Goal: Find specific page/section: Find specific page/section

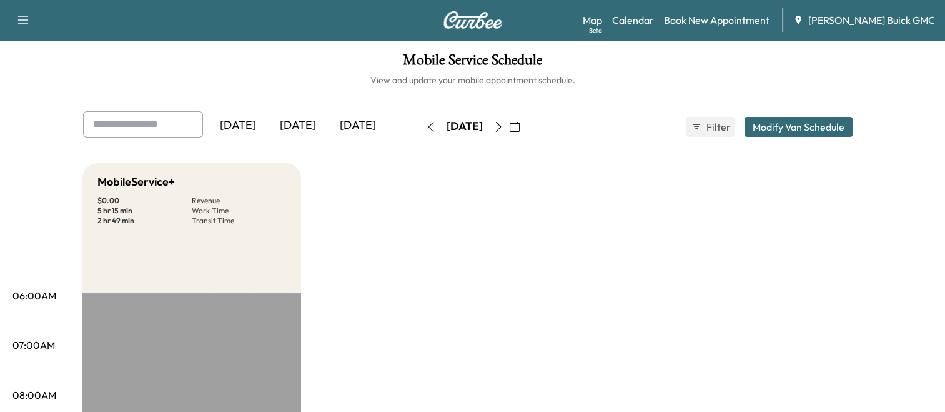
click at [300, 126] on div "[DATE]" at bounding box center [298, 125] width 60 height 29
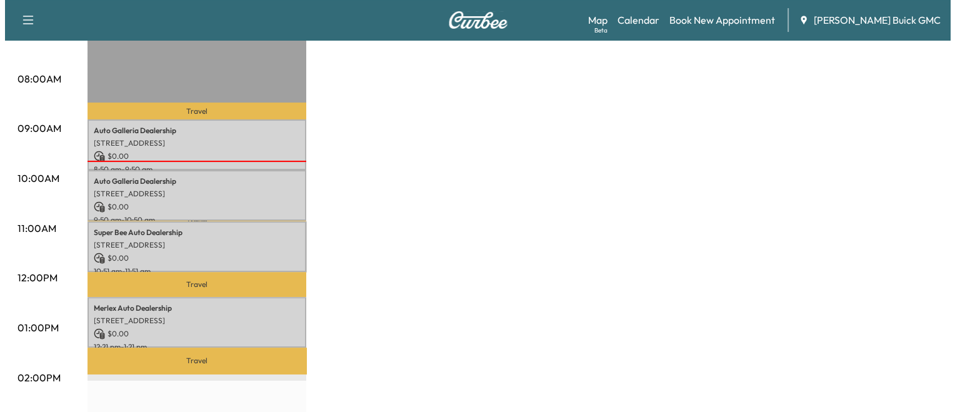
scroll to position [317, 0]
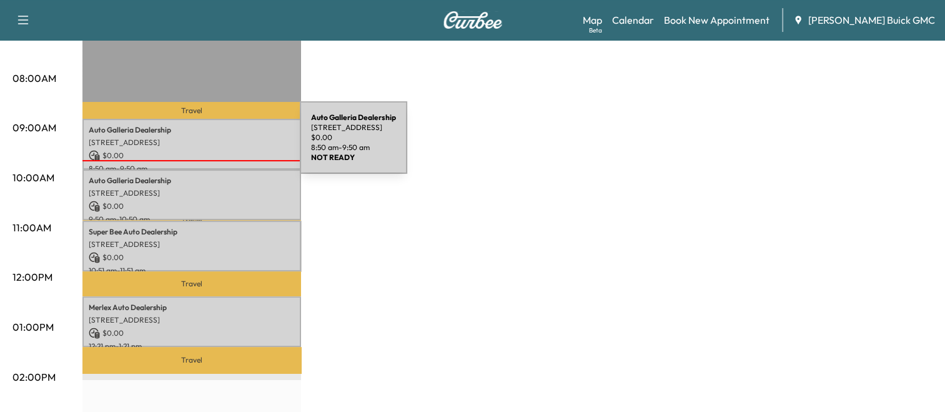
click at [206, 145] on p "[STREET_ADDRESS]" at bounding box center [192, 142] width 206 height 10
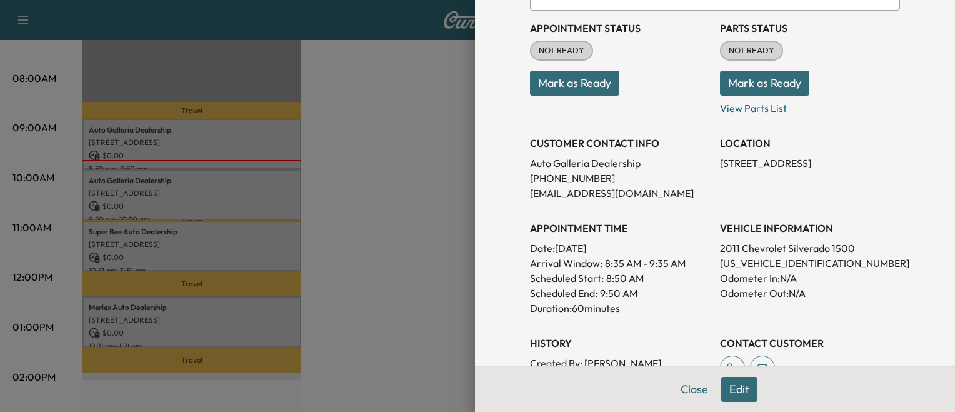
scroll to position [157, 0]
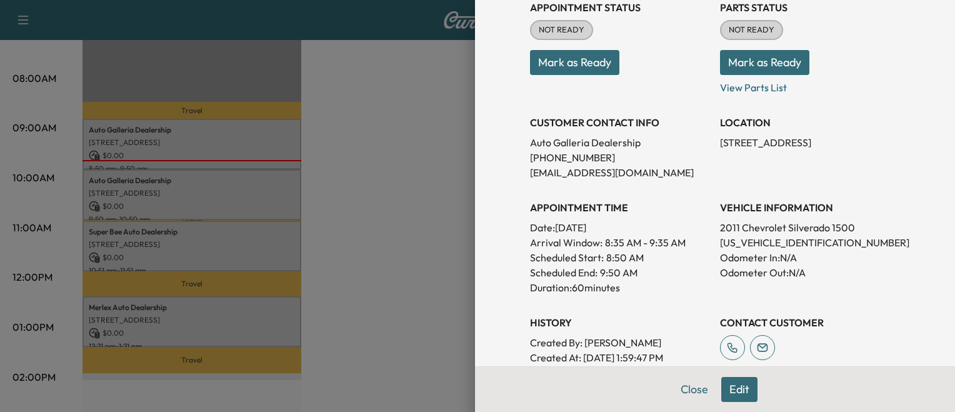
click at [339, 240] on div at bounding box center [477, 206] width 955 height 412
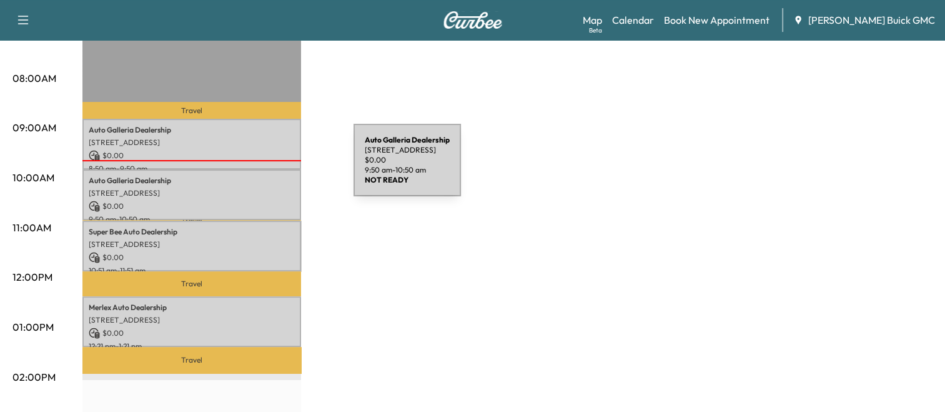
click at [260, 169] on div "Auto Galleria Dealership [STREET_ADDRESS] $ 0.00 9:50 am - 10:50 am" at bounding box center [191, 194] width 219 height 51
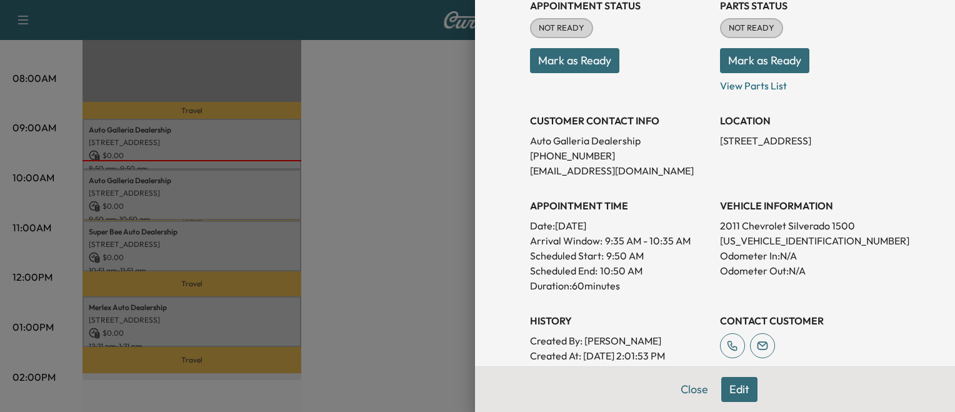
scroll to position [162, 0]
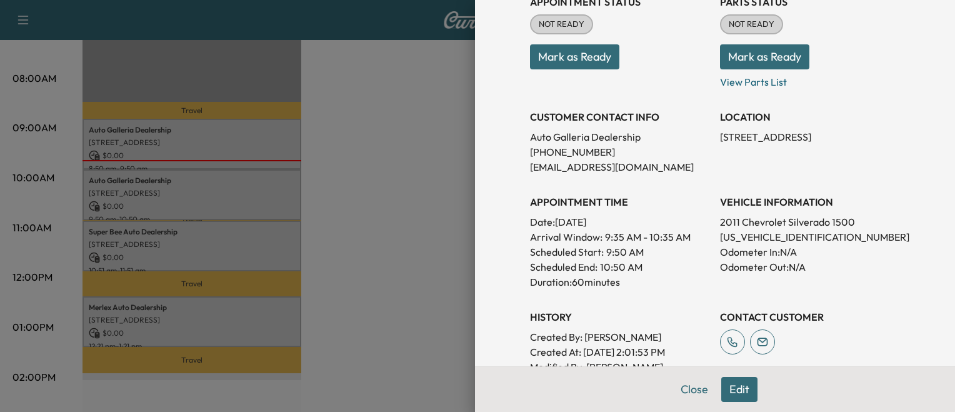
click at [334, 281] on div at bounding box center [477, 206] width 955 height 412
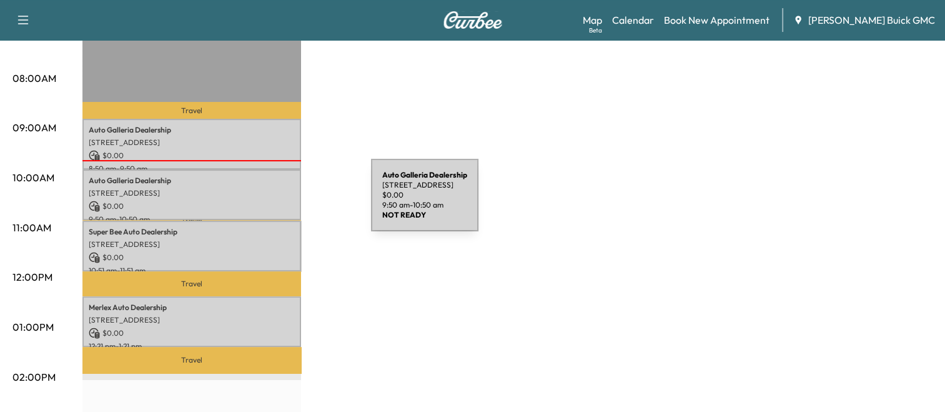
click at [277, 202] on p "$ 0.00" at bounding box center [192, 206] width 206 height 11
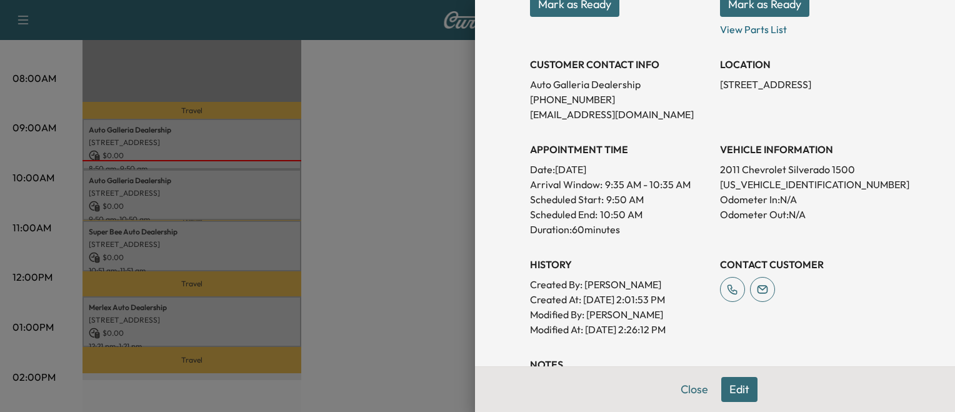
scroll to position [215, 0]
click at [292, 142] on div at bounding box center [477, 206] width 955 height 412
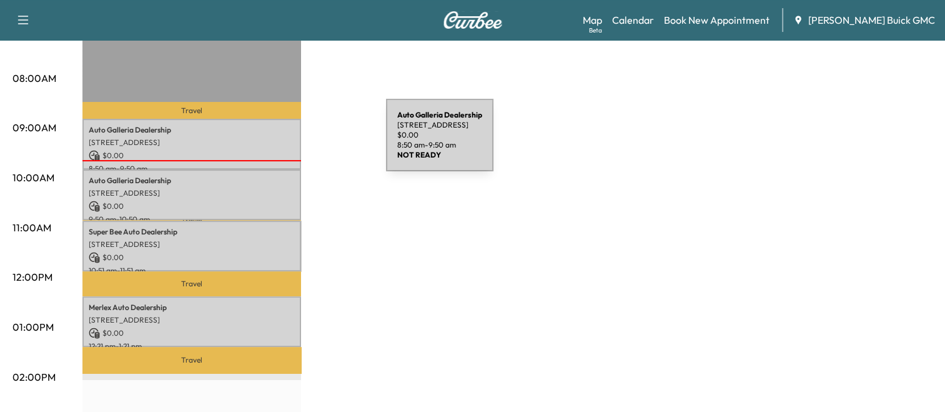
click at [292, 142] on p "[STREET_ADDRESS]" at bounding box center [192, 142] width 206 height 10
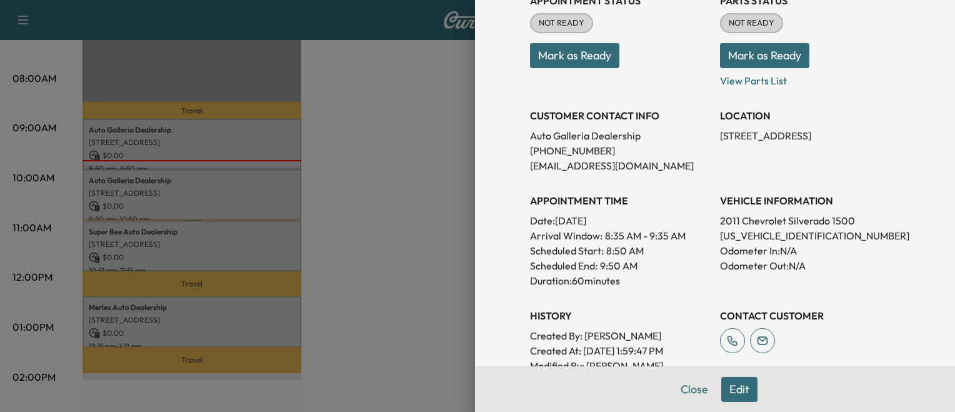
scroll to position [164, 0]
click at [332, 175] on div at bounding box center [477, 206] width 955 height 412
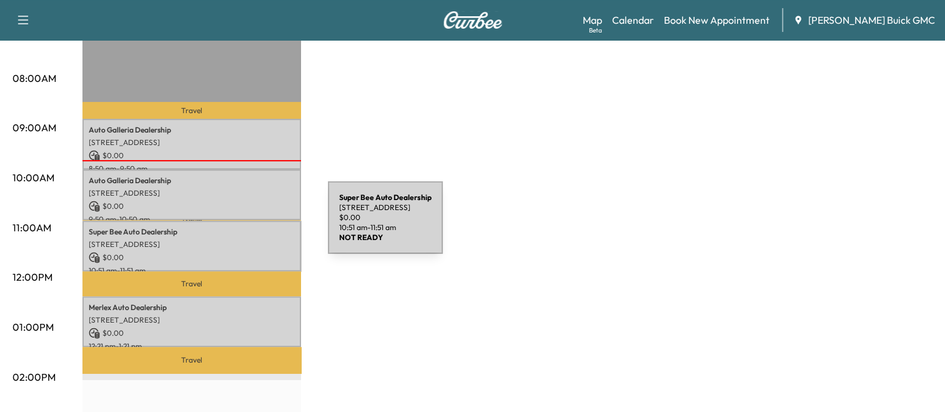
click at [234, 227] on p "Super Bee Auto Dealership" at bounding box center [192, 232] width 206 height 10
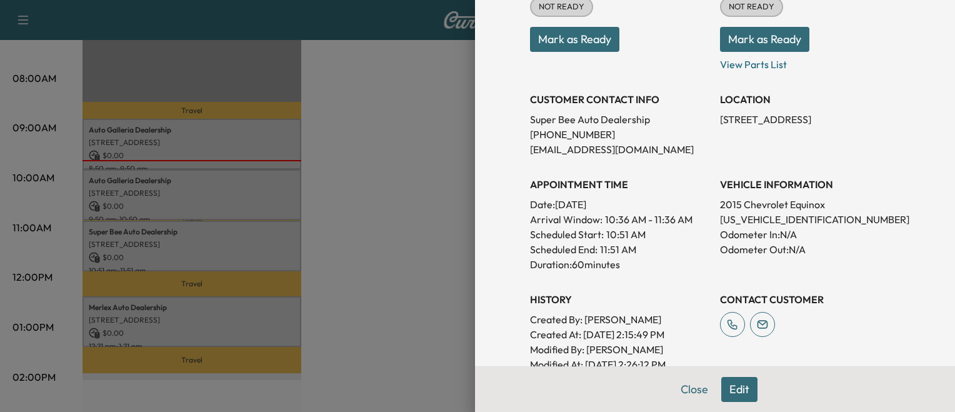
scroll to position [184, 0]
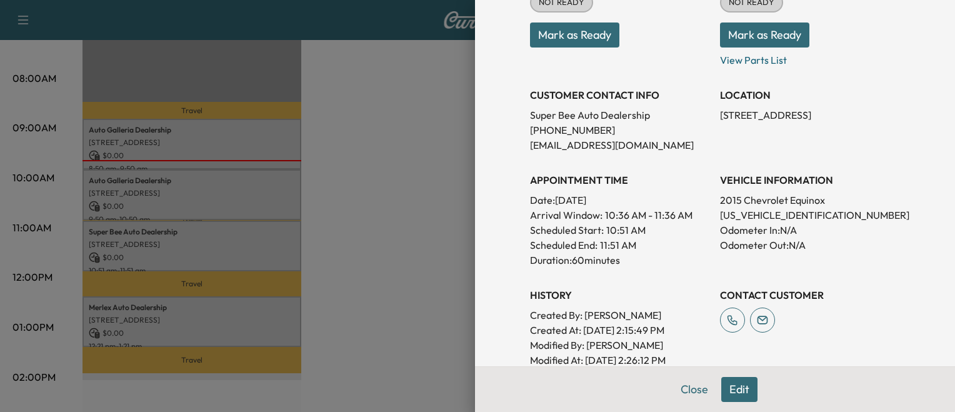
click at [234, 263] on div at bounding box center [477, 206] width 955 height 412
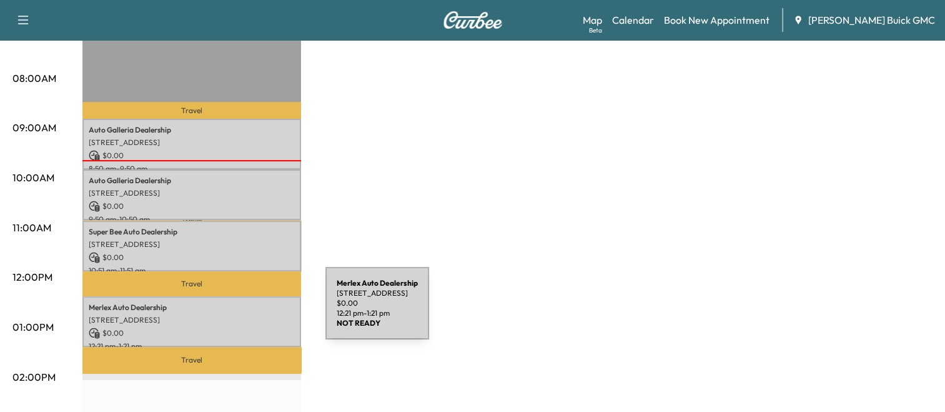
click at [232, 315] on p "[STREET_ADDRESS]" at bounding box center [192, 320] width 206 height 10
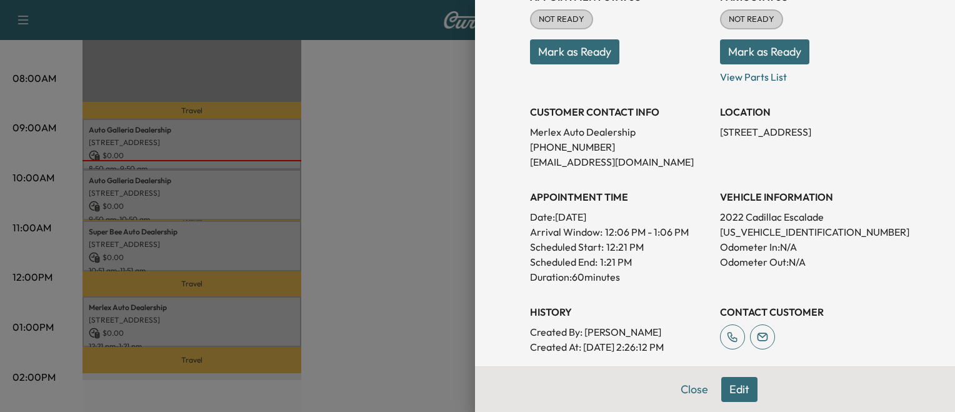
scroll to position [170, 0]
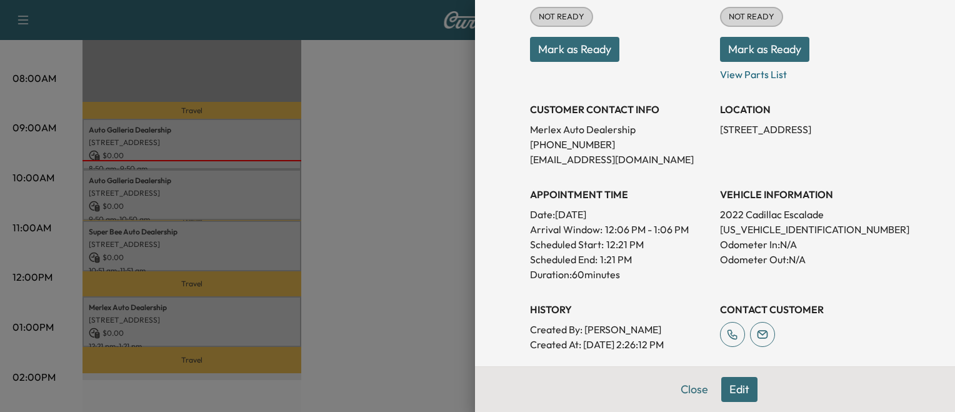
click at [413, 233] on div at bounding box center [477, 206] width 955 height 412
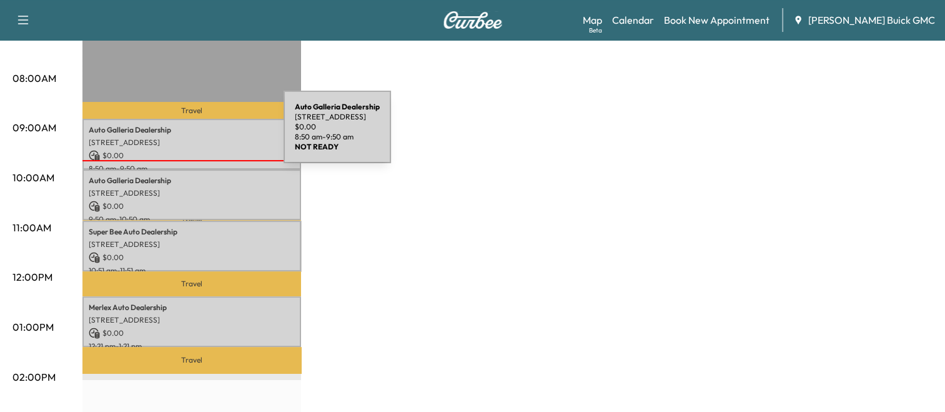
click at [190, 134] on div "Auto Galleria Dealership [STREET_ADDRESS] $ 0.00 8:50 am - 9:50 am" at bounding box center [191, 144] width 219 height 51
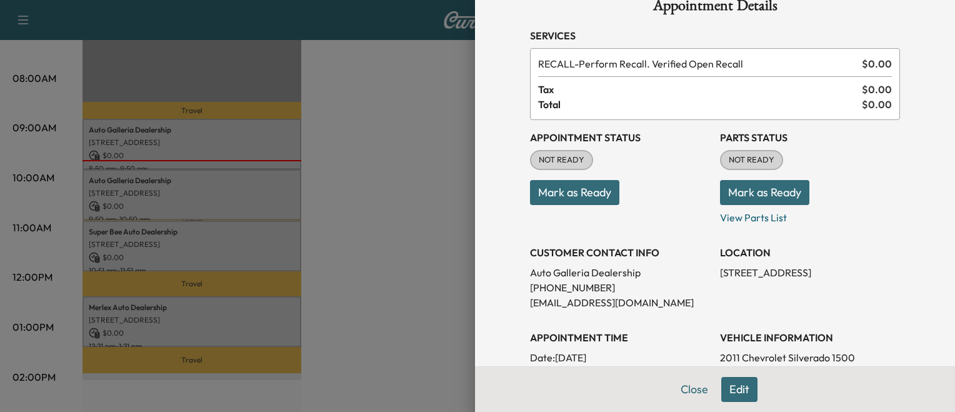
scroll to position [150, 0]
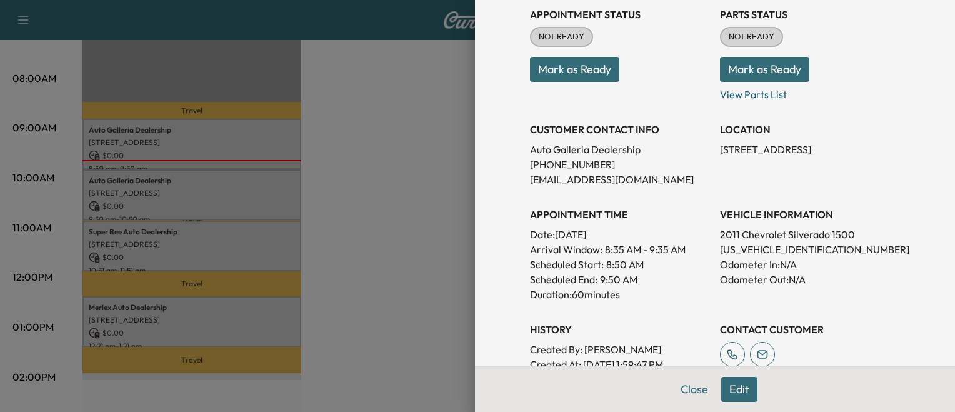
click at [751, 251] on p "[US_VEHICLE_IDENTIFICATION_NUMBER]" at bounding box center [810, 249] width 180 height 15
copy p "[US_VEHICLE_IDENTIFICATION_NUMBER]"
click at [362, 200] on div at bounding box center [477, 206] width 955 height 412
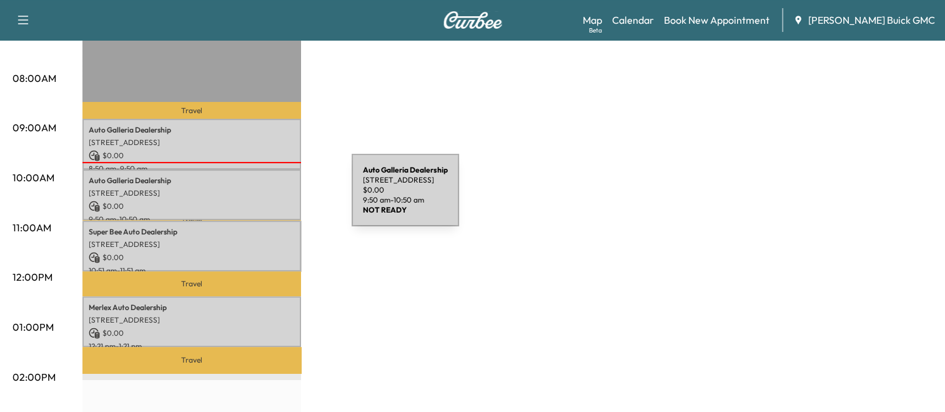
click at [258, 201] on p "$ 0.00" at bounding box center [192, 206] width 206 height 11
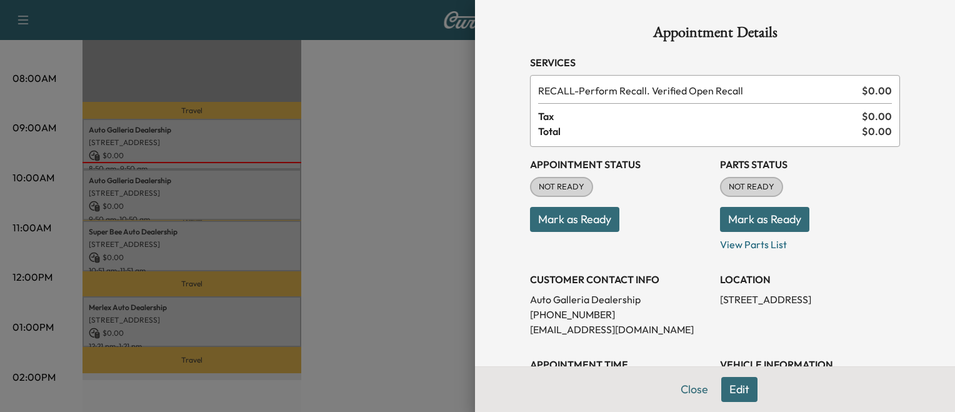
scroll to position [77, 0]
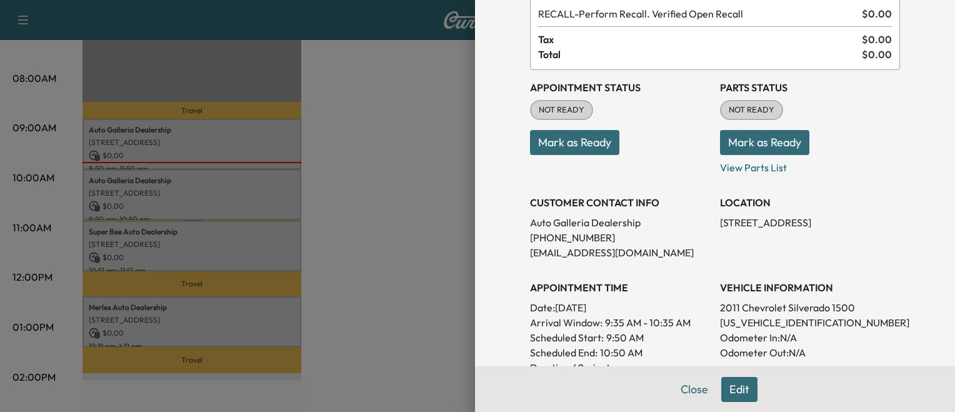
click at [744, 322] on p "[US_VEHICLE_IDENTIFICATION_NUMBER]" at bounding box center [810, 322] width 180 height 15
copy p "[US_VEHICLE_IDENTIFICATION_NUMBER]"
drag, startPoint x: 330, startPoint y: 197, endPoint x: 227, endPoint y: 237, distance: 110.0
click at [227, 237] on div at bounding box center [477, 206] width 955 height 412
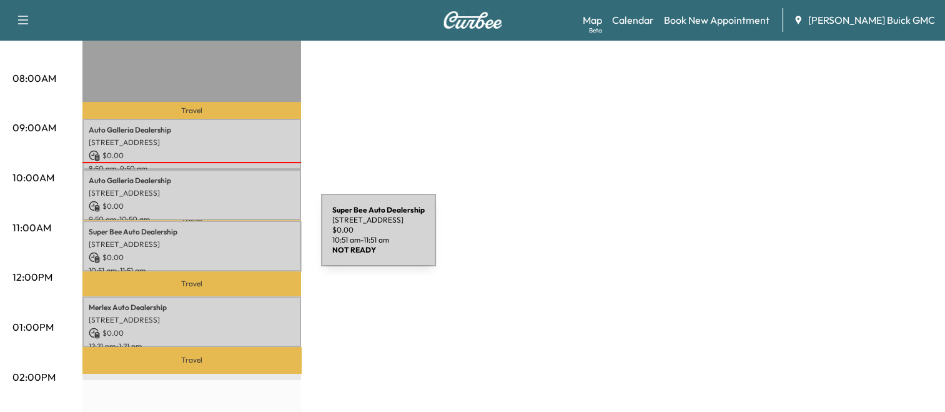
click at [227, 239] on p "[STREET_ADDRESS]" at bounding box center [192, 244] width 206 height 10
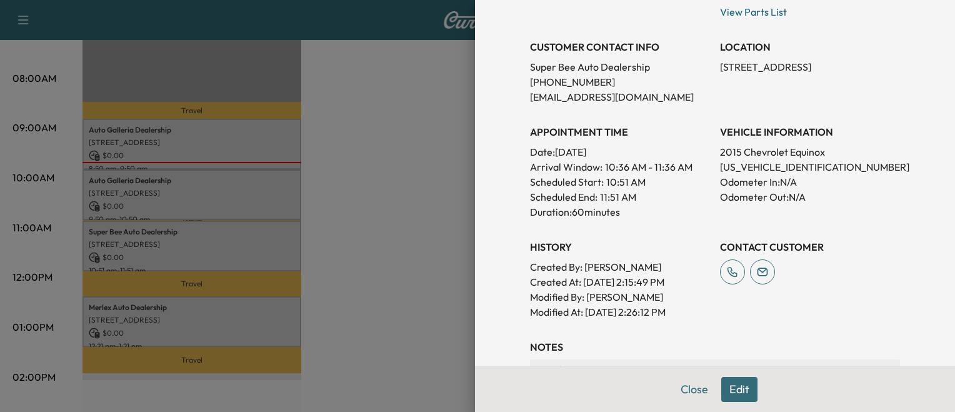
scroll to position [235, 0]
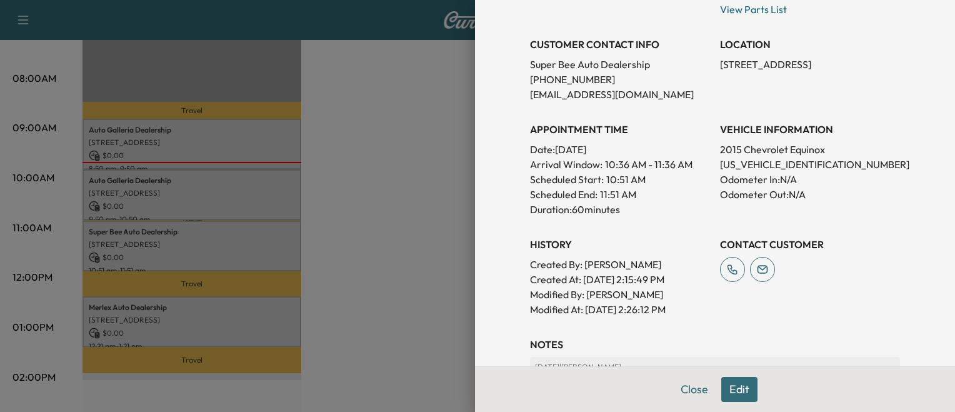
click at [750, 162] on p "[US_VEHICLE_IDENTIFICATION_NUMBER]" at bounding box center [810, 164] width 180 height 15
copy p "[US_VEHICLE_IDENTIFICATION_NUMBER]"
click at [205, 212] on div at bounding box center [477, 206] width 955 height 412
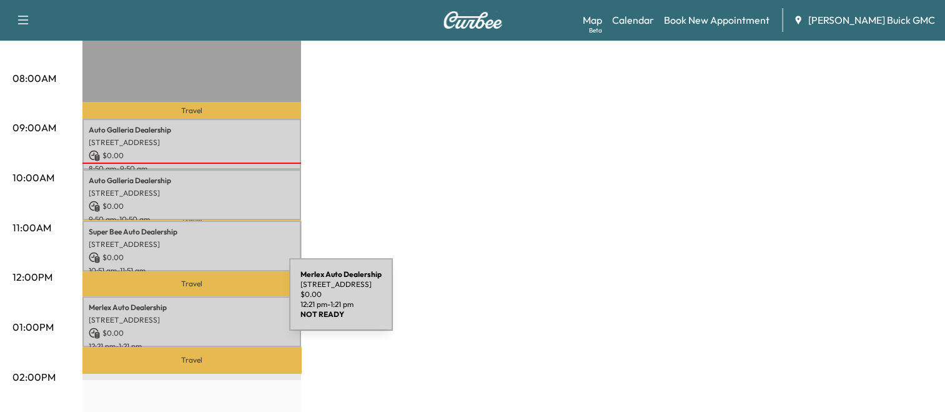
click at [196, 302] on p "Merlex Auto Dealership" at bounding box center [192, 307] width 206 height 10
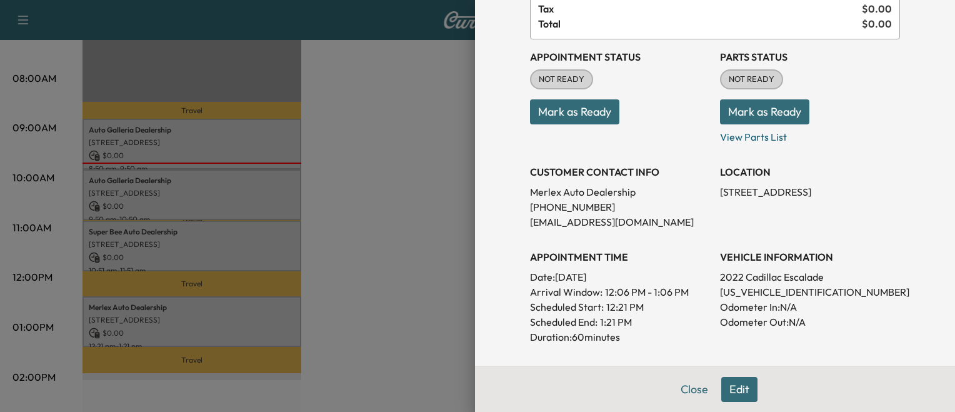
scroll to position [107, 0]
click at [755, 292] on p "[US_VEHICLE_IDENTIFICATION_NUMBER]" at bounding box center [810, 291] width 180 height 15
copy p "[US_VEHICLE_IDENTIFICATION_NUMBER]"
click at [374, 197] on div at bounding box center [477, 206] width 955 height 412
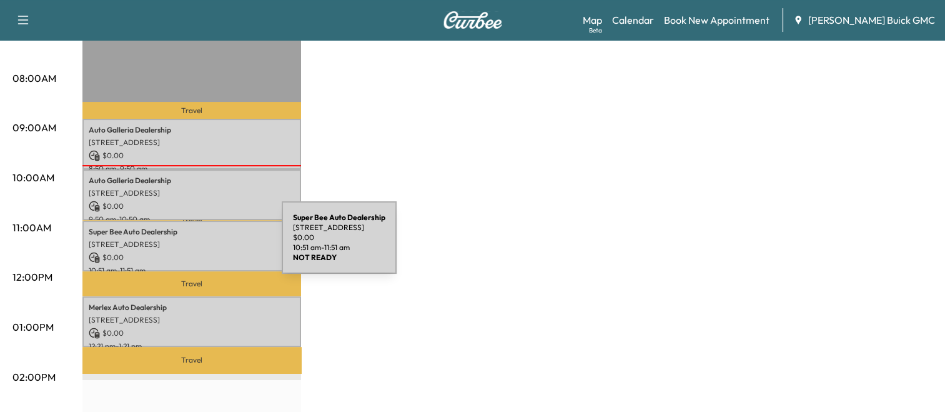
click at [188, 245] on p "[STREET_ADDRESS]" at bounding box center [192, 244] width 206 height 10
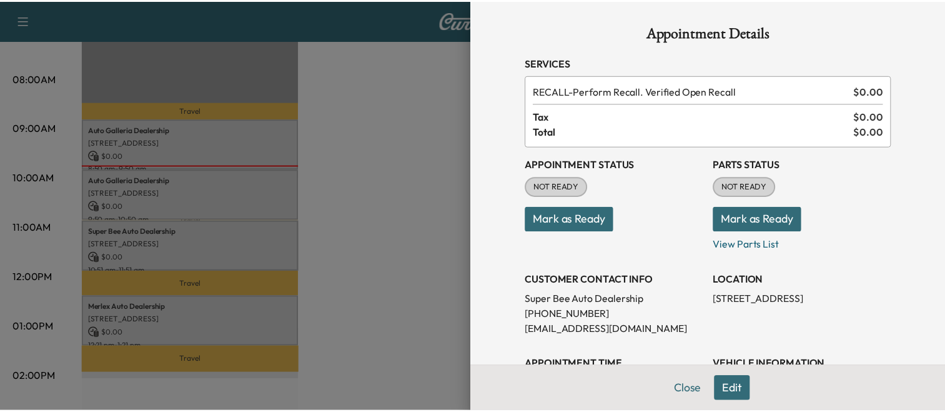
scroll to position [126, 0]
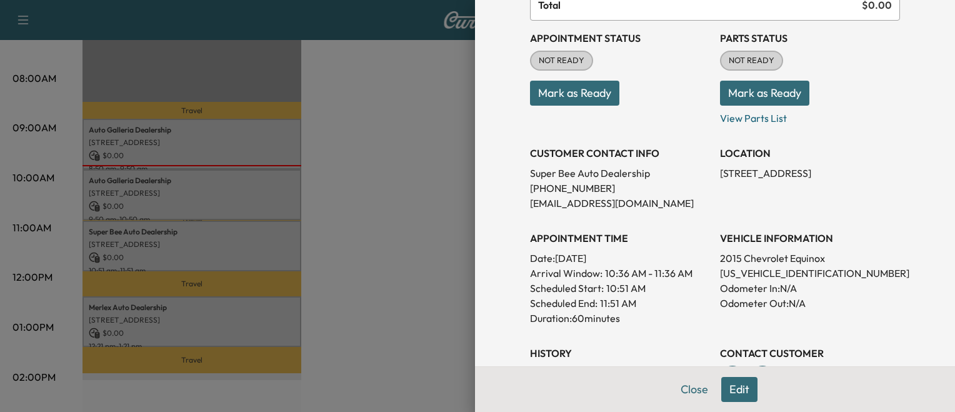
click at [740, 276] on p "[US_VEHICLE_IDENTIFICATION_NUMBER]" at bounding box center [810, 273] width 180 height 15
copy p "[US_VEHICLE_IDENTIFICATION_NUMBER]"
click at [385, 161] on div at bounding box center [477, 206] width 955 height 412
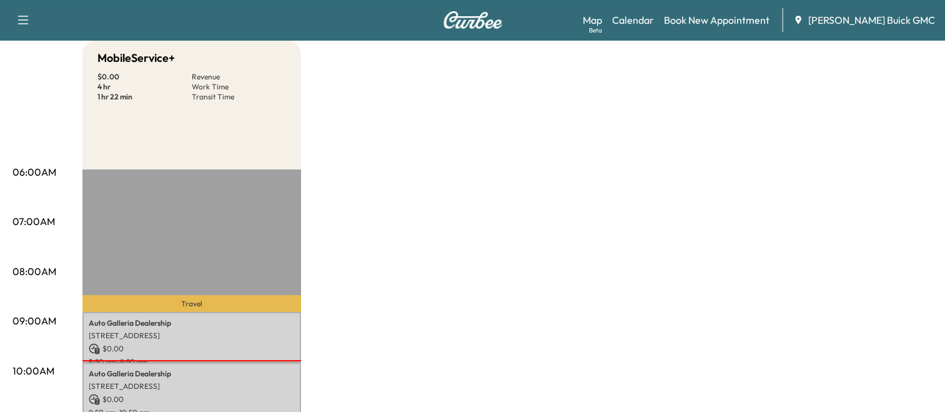
scroll to position [0, 0]
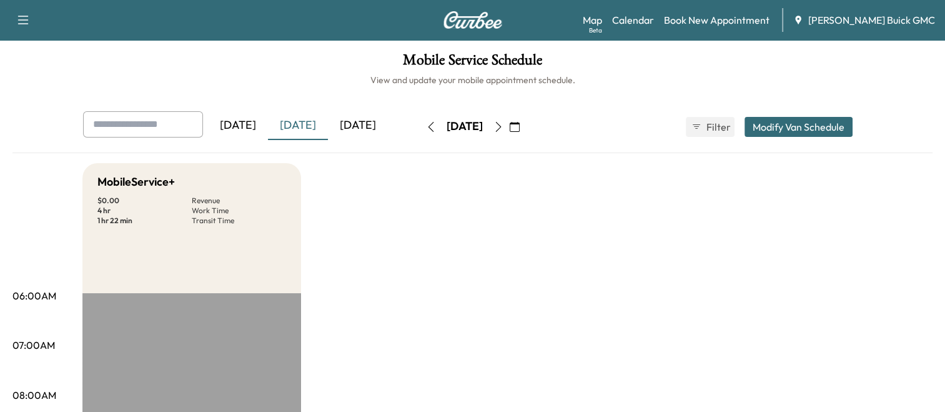
click at [379, 130] on div "[DATE]" at bounding box center [358, 125] width 60 height 29
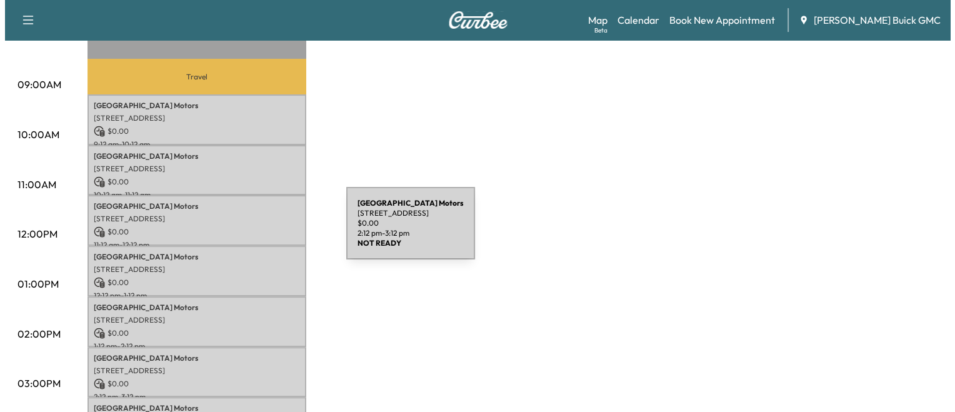
scroll to position [357, 0]
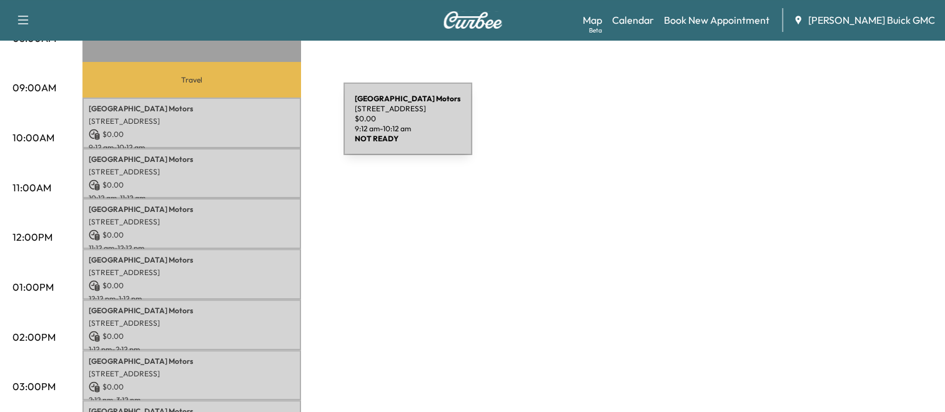
click at [250, 129] on p "$ 0.00" at bounding box center [192, 134] width 206 height 11
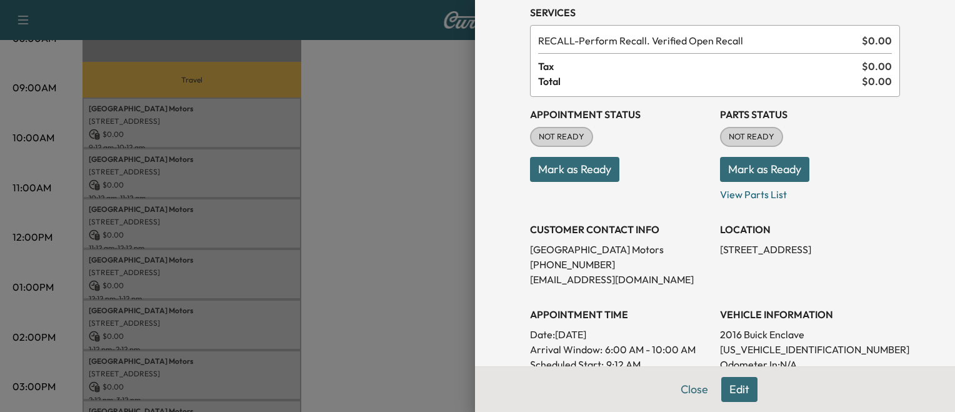
scroll to position [50, 0]
click at [311, 205] on div at bounding box center [477, 206] width 955 height 412
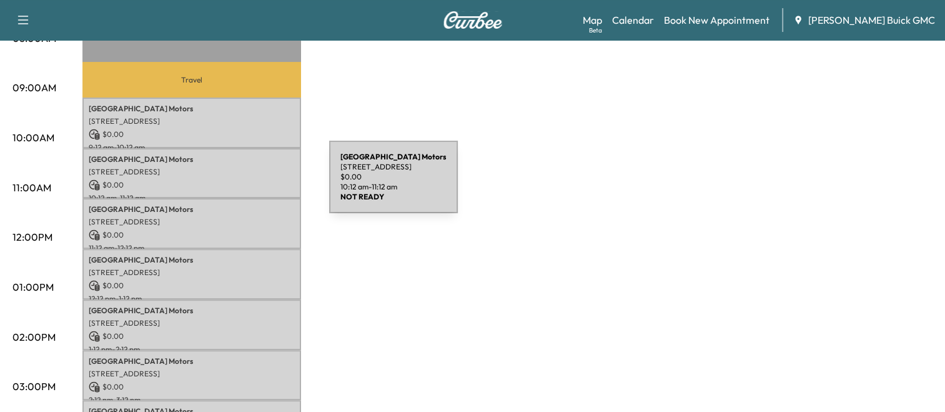
click at [236, 184] on p "$ 0.00" at bounding box center [192, 184] width 206 height 11
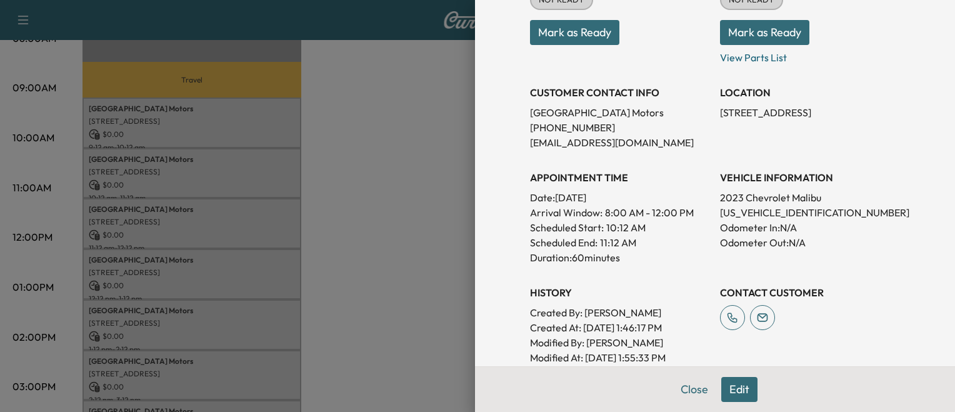
scroll to position [187, 0]
click at [450, 235] on div at bounding box center [477, 206] width 955 height 412
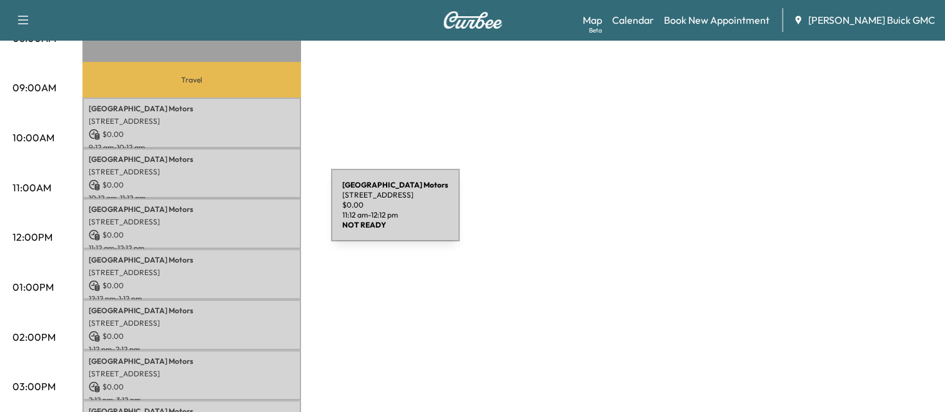
click at [237, 212] on div "Arlington Motors [STREET_ADDRESS] $ 0.00 11:12 am - 12:12 pm" at bounding box center [191, 223] width 219 height 51
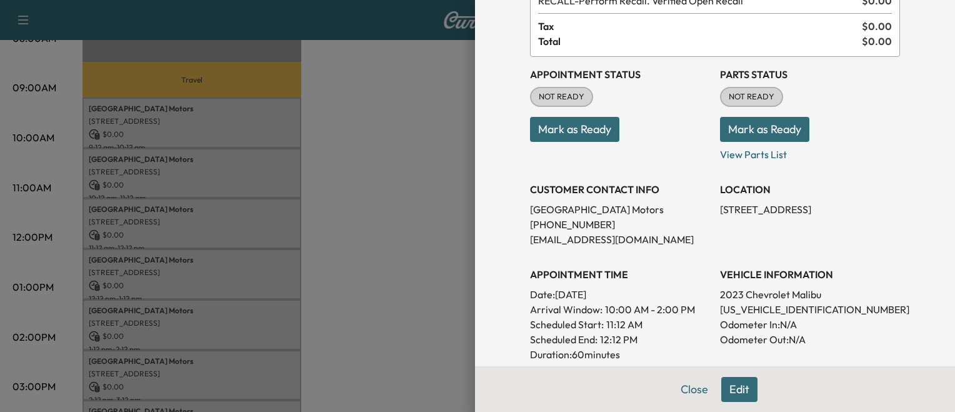
scroll to position [91, 0]
click at [405, 269] on div at bounding box center [477, 206] width 955 height 412
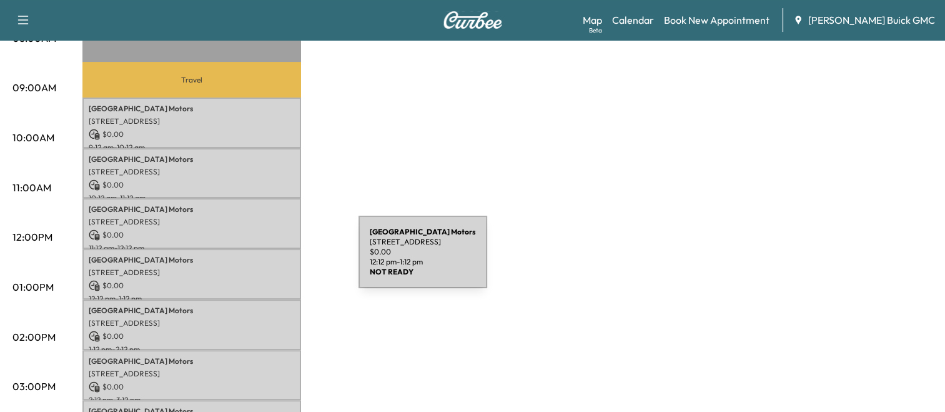
click at [265, 259] on p "Arlington Motors" at bounding box center [192, 260] width 206 height 10
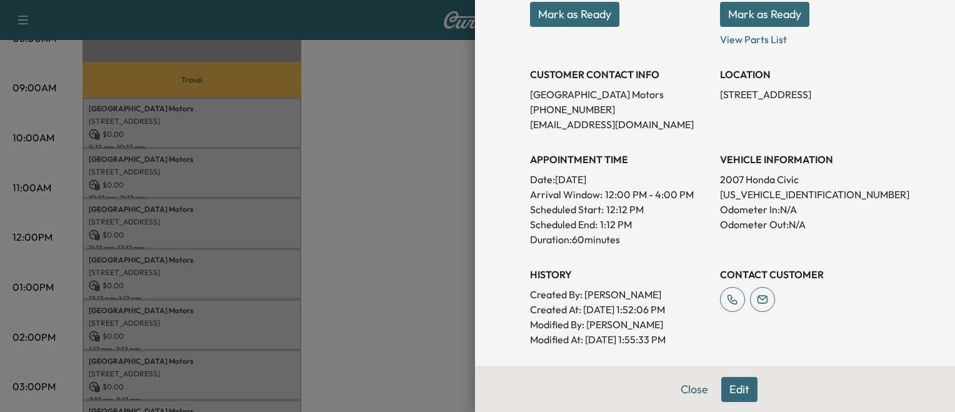
scroll to position [205, 0]
click at [394, 316] on div at bounding box center [477, 206] width 955 height 412
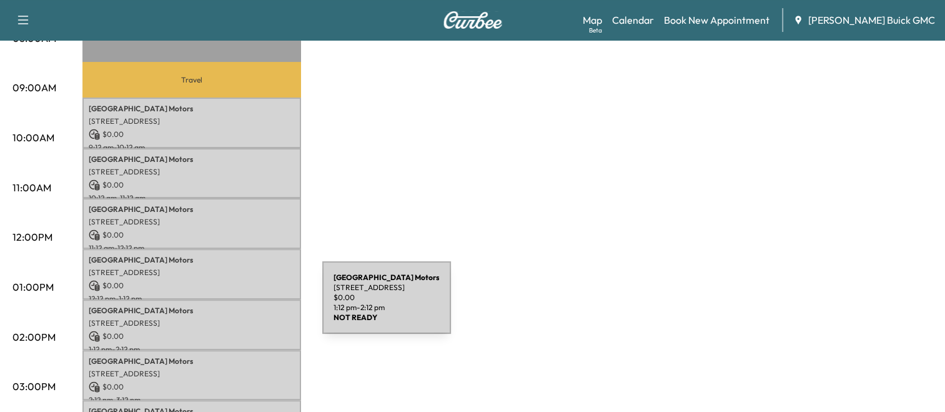
click at [229, 305] on p "Arlington Motors" at bounding box center [192, 310] width 206 height 10
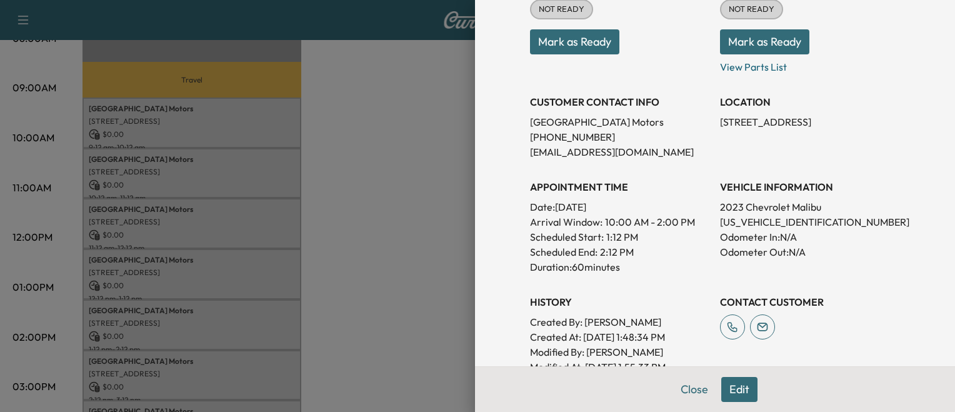
scroll to position [179, 0]
click at [350, 326] on div at bounding box center [477, 206] width 955 height 412
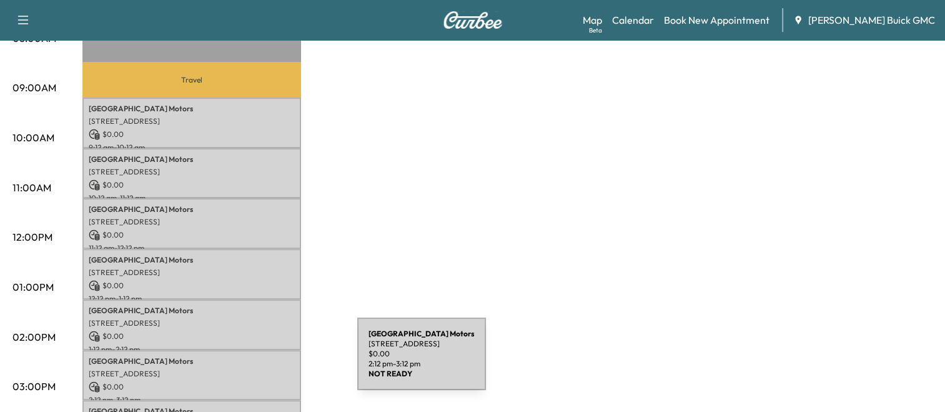
click at [264, 361] on div "Arlington Motors [STREET_ADDRESS] $ 0.00 2:12 pm - 3:12 pm" at bounding box center [191, 375] width 219 height 51
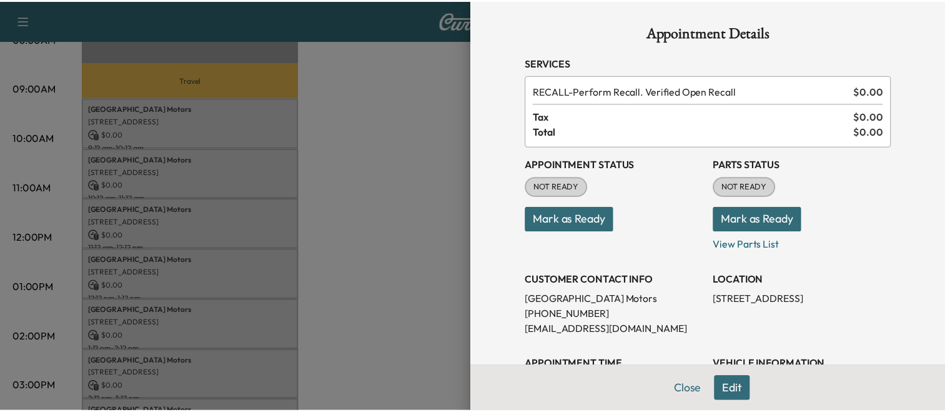
scroll to position [147, 0]
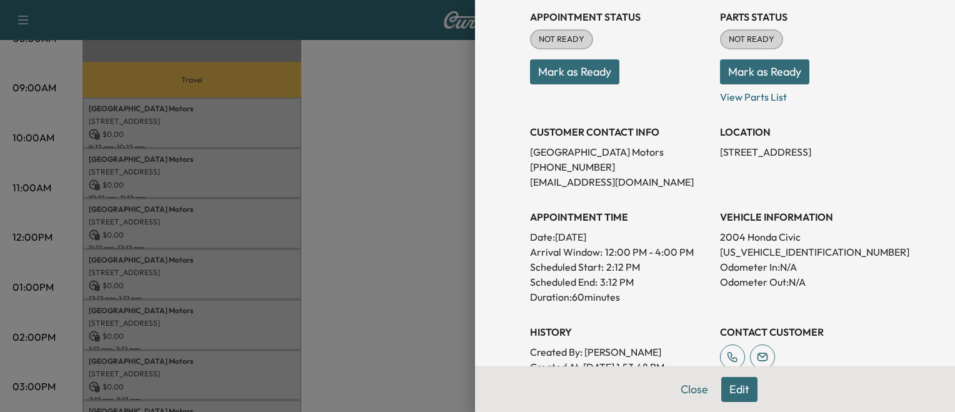
click at [387, 340] on div at bounding box center [477, 206] width 955 height 412
